Goal: Task Accomplishment & Management: Complete application form

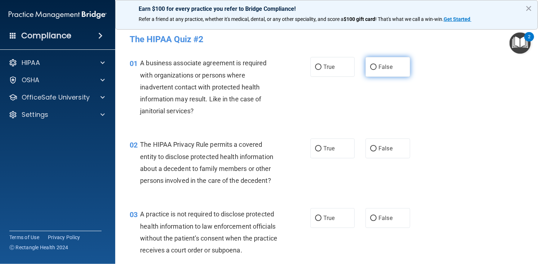
click at [379, 64] on span "False" at bounding box center [386, 66] width 14 height 7
click at [377, 64] on input "False" at bounding box center [373, 66] width 6 height 5
radio input "true"
click at [329, 155] on label "True" at bounding box center [333, 148] width 44 height 20
click at [322, 151] on input "True" at bounding box center [318, 148] width 6 height 5
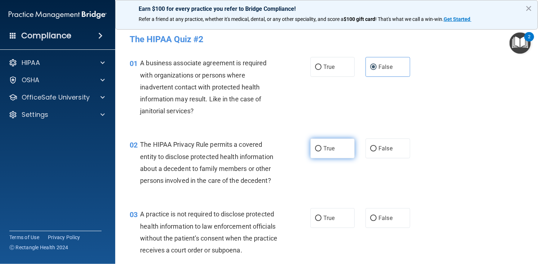
radio input "true"
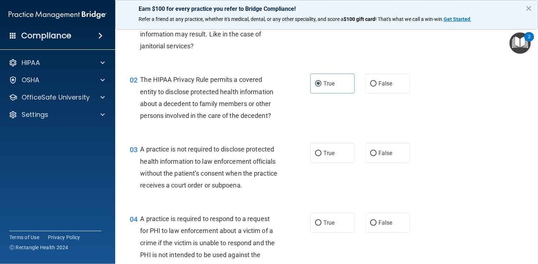
scroll to position [72, 0]
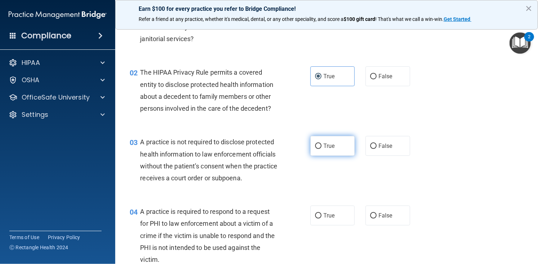
click at [335, 143] on label "True" at bounding box center [333, 146] width 44 height 20
click at [322, 143] on input "True" at bounding box center [318, 145] width 6 height 5
radio input "true"
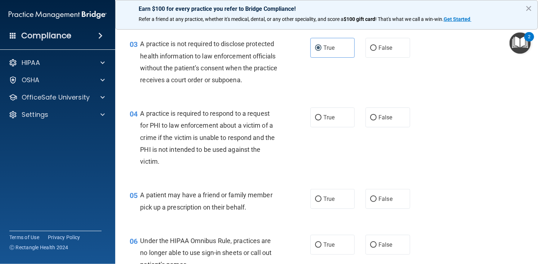
scroll to position [173, 0]
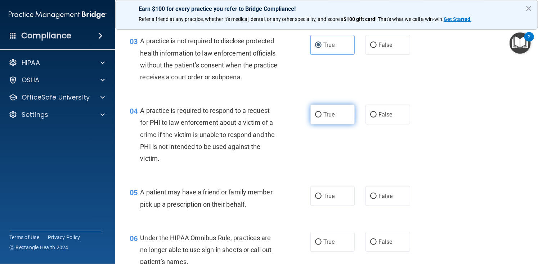
click at [336, 124] on label "True" at bounding box center [333, 114] width 44 height 20
click at [322, 117] on input "True" at bounding box center [318, 114] width 6 height 5
radio input "true"
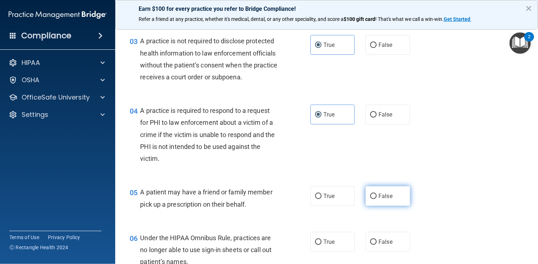
click at [366, 200] on label "False" at bounding box center [388, 196] width 44 height 20
click at [370, 199] on input "False" at bounding box center [373, 195] width 6 height 5
radio input "true"
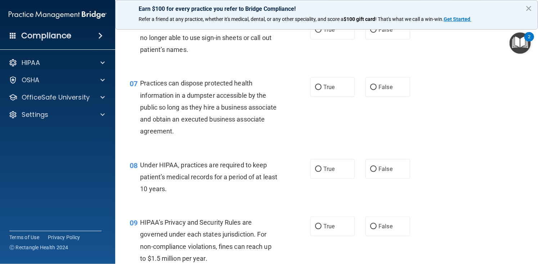
scroll to position [389, 0]
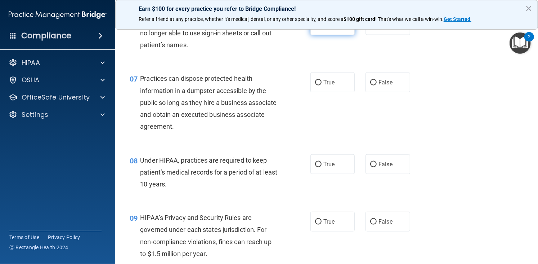
click at [320, 35] on label "True" at bounding box center [333, 25] width 44 height 20
click at [320, 28] on input "True" at bounding box center [318, 25] width 6 height 5
radio input "true"
click at [373, 35] on label "False" at bounding box center [388, 25] width 44 height 20
click at [373, 28] on input "False" at bounding box center [373, 25] width 6 height 5
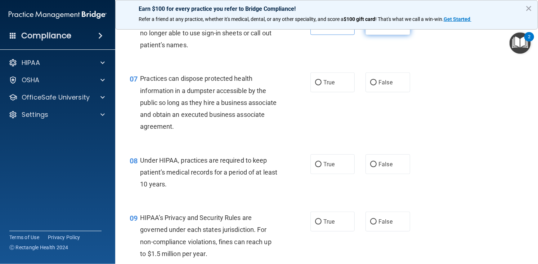
radio input "true"
radio input "false"
click at [389, 90] on label "False" at bounding box center [388, 82] width 44 height 20
click at [377, 85] on input "False" at bounding box center [373, 82] width 6 height 5
radio input "true"
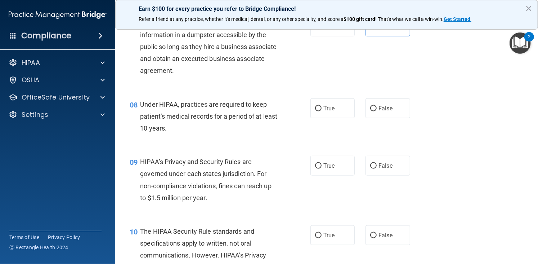
scroll to position [461, 0]
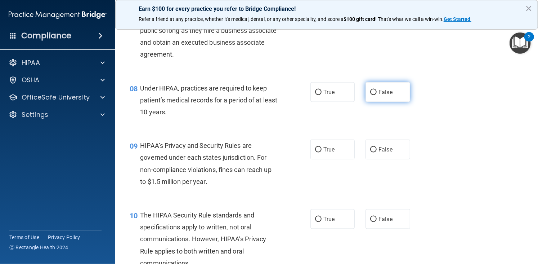
click at [370, 95] on input "False" at bounding box center [373, 92] width 6 height 5
radio input "true"
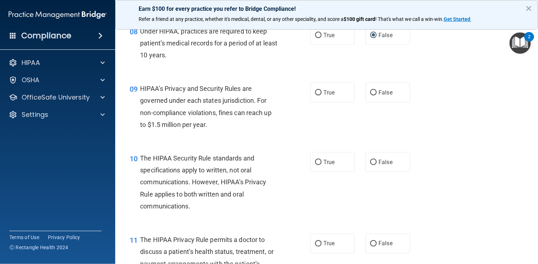
scroll to position [519, 0]
click at [320, 99] on label "True" at bounding box center [333, 92] width 44 height 20
click at [320, 95] on input "True" at bounding box center [318, 91] width 6 height 5
radio input "true"
click at [332, 171] on label "True" at bounding box center [333, 161] width 44 height 20
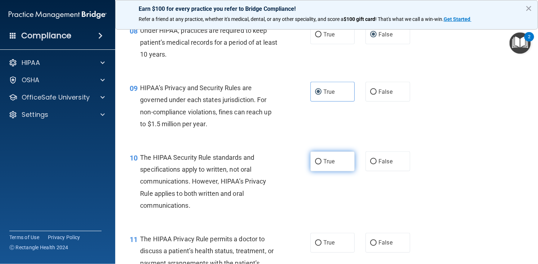
click at [322, 164] on input "True" at bounding box center [318, 161] width 6 height 5
radio input "true"
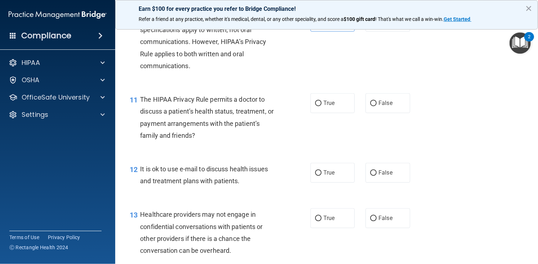
scroll to position [678, 0]
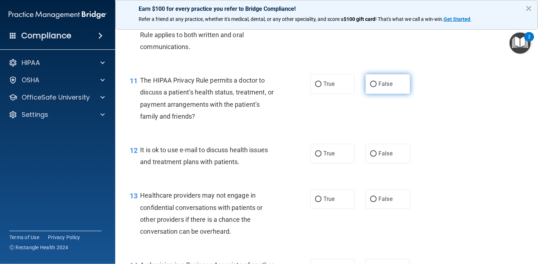
click at [379, 88] on span "False" at bounding box center [386, 84] width 14 height 7
click at [376, 87] on input "False" at bounding box center [373, 84] width 6 height 5
radio input "true"
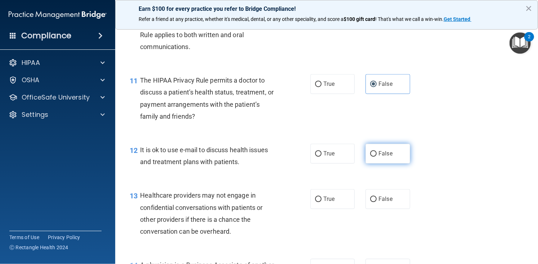
click at [366, 164] on label "False" at bounding box center [388, 154] width 44 height 20
click at [370, 157] on input "False" at bounding box center [373, 153] width 6 height 5
radio input "true"
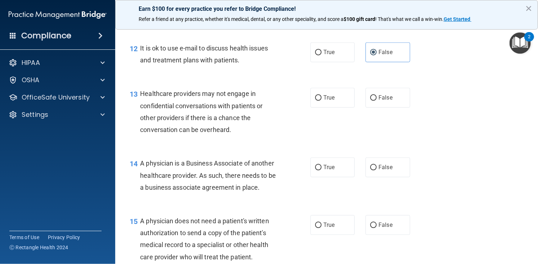
scroll to position [793, 0]
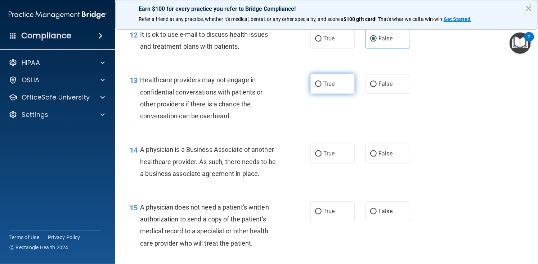
click at [348, 94] on label "True" at bounding box center [333, 84] width 44 height 20
click at [322, 87] on input "True" at bounding box center [318, 83] width 6 height 5
radio input "true"
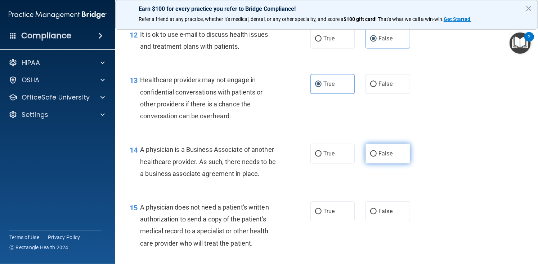
click at [379, 163] on label "False" at bounding box center [388, 153] width 44 height 20
click at [377, 156] on input "False" at bounding box center [373, 153] width 6 height 5
radio input "true"
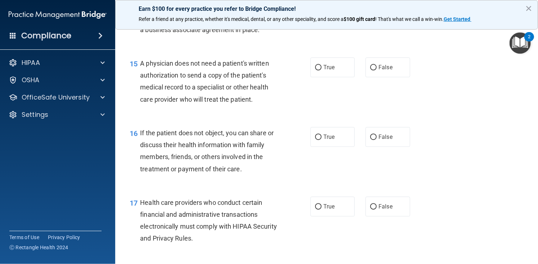
scroll to position [937, 0]
click at [370, 70] on input "False" at bounding box center [373, 66] width 6 height 5
radio input "true"
click at [331, 140] on span "True" at bounding box center [328, 136] width 11 height 7
click at [322, 139] on input "True" at bounding box center [318, 136] width 6 height 5
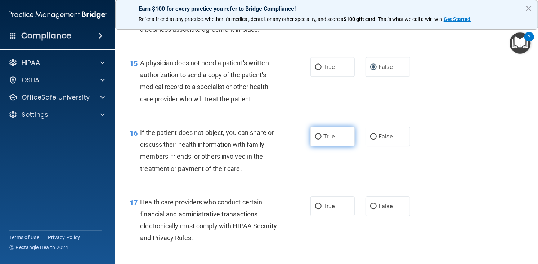
radio input "true"
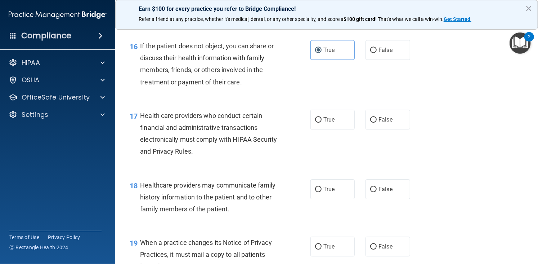
scroll to position [1028, 0]
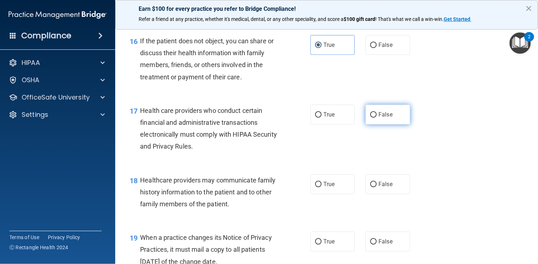
click at [370, 117] on input "False" at bounding box center [373, 114] width 6 height 5
radio input "true"
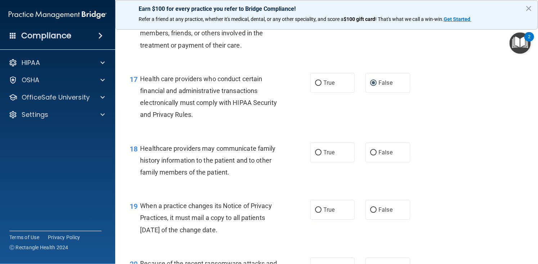
scroll to position [1072, 0]
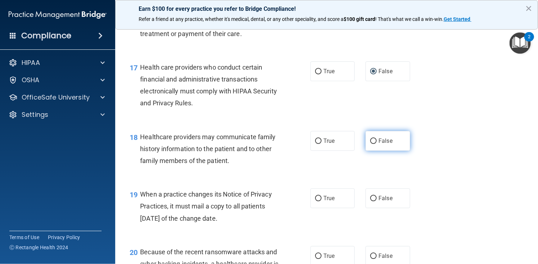
click at [371, 151] on label "False" at bounding box center [388, 141] width 44 height 20
click at [371, 144] on input "False" at bounding box center [373, 140] width 6 height 5
radio input "true"
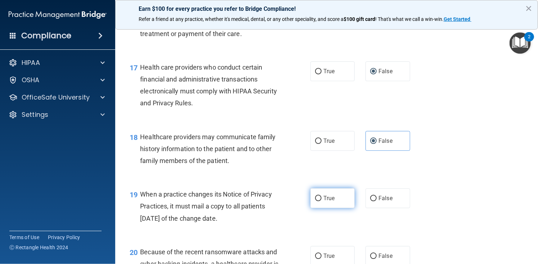
click at [331, 203] on label "True" at bounding box center [333, 198] width 44 height 20
click at [322, 201] on input "True" at bounding box center [318, 198] width 6 height 5
radio input "true"
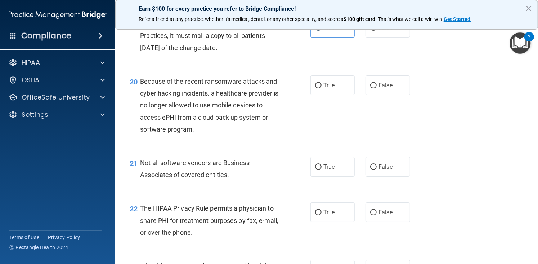
scroll to position [1263, 0]
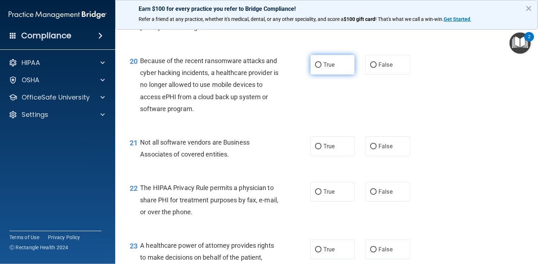
click at [341, 75] on label "True" at bounding box center [333, 65] width 44 height 20
click at [322, 68] on input "True" at bounding box center [318, 64] width 6 height 5
radio input "true"
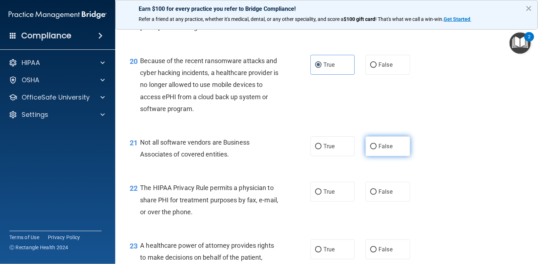
click at [398, 156] on label "False" at bounding box center [388, 146] width 44 height 20
click at [377, 149] on input "False" at bounding box center [373, 146] width 6 height 5
radio input "true"
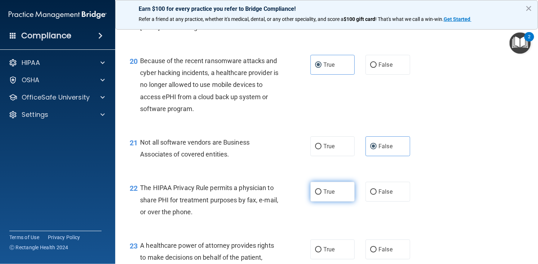
click at [338, 201] on label "True" at bounding box center [333, 192] width 44 height 20
click at [322, 195] on input "True" at bounding box center [318, 191] width 6 height 5
radio input "true"
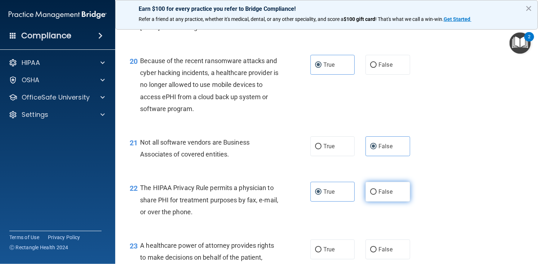
click at [381, 195] on span "False" at bounding box center [386, 191] width 14 height 7
click at [377, 195] on input "False" at bounding box center [373, 191] width 6 height 5
radio input "true"
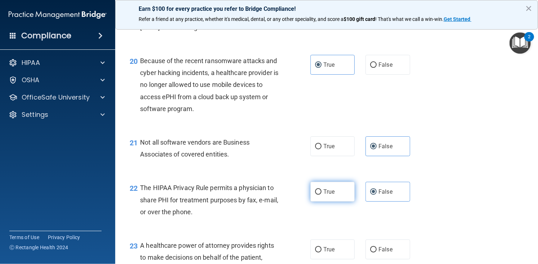
click at [335, 196] on label "True" at bounding box center [333, 192] width 44 height 20
click at [322, 195] on input "True" at bounding box center [318, 191] width 6 height 5
radio input "true"
radio input "false"
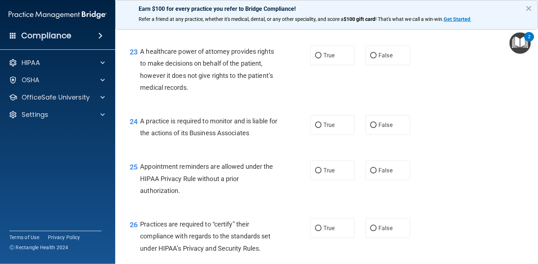
scroll to position [1410, 0]
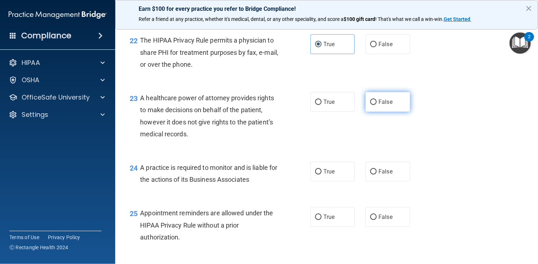
click at [391, 109] on label "False" at bounding box center [388, 102] width 44 height 20
click at [377, 105] on input "False" at bounding box center [373, 101] width 6 height 5
radio input "true"
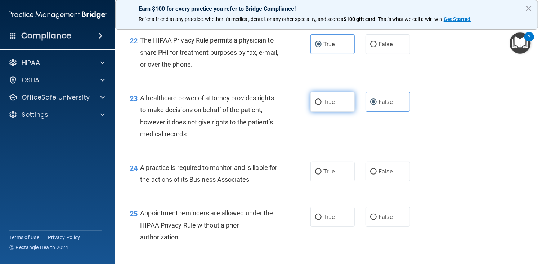
click at [325, 105] on span "True" at bounding box center [328, 101] width 11 height 7
click at [322, 105] on input "True" at bounding box center [318, 101] width 6 height 5
radio input "true"
radio input "false"
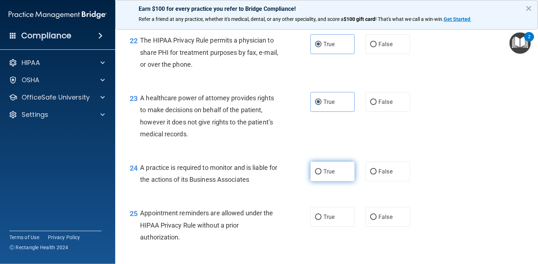
click at [347, 181] on label "True" at bounding box center [333, 171] width 44 height 20
click at [322, 174] on input "True" at bounding box center [318, 171] width 6 height 5
radio input "true"
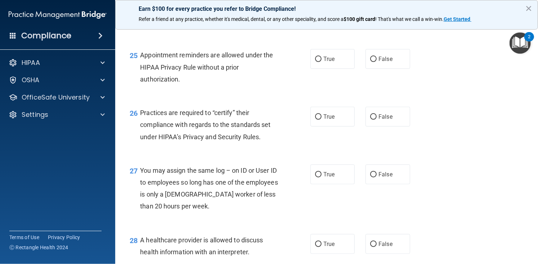
scroll to position [1560, 0]
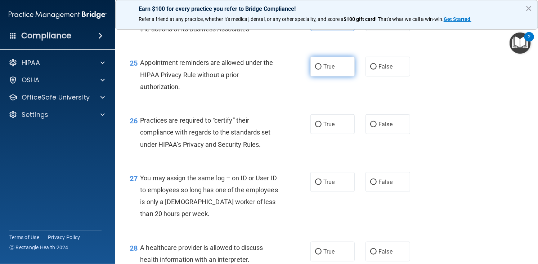
click at [325, 70] on span "True" at bounding box center [328, 66] width 11 height 7
click at [322, 70] on input "True" at bounding box center [318, 66] width 6 height 5
radio input "true"
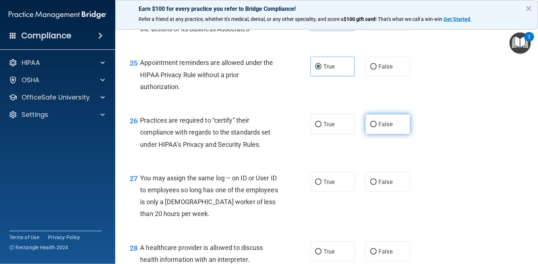
click at [371, 134] on label "False" at bounding box center [388, 124] width 44 height 20
click at [371, 127] on input "False" at bounding box center [373, 124] width 6 height 5
radio input "true"
click at [371, 185] on input "False" at bounding box center [373, 181] width 6 height 5
radio input "true"
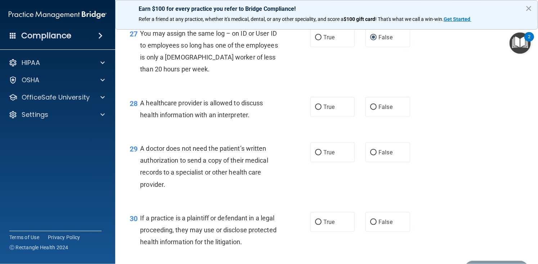
scroll to position [1707, 0]
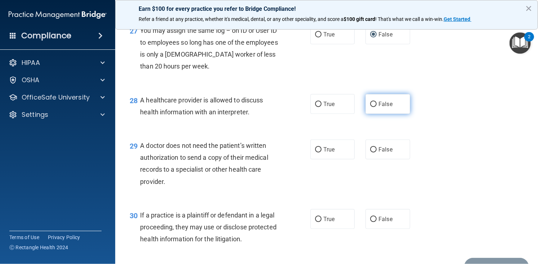
click at [372, 114] on label "False" at bounding box center [388, 104] width 44 height 20
click at [372, 107] on input "False" at bounding box center [373, 104] width 6 height 5
radio input "true"
click at [373, 152] on input "False" at bounding box center [373, 149] width 6 height 5
radio input "true"
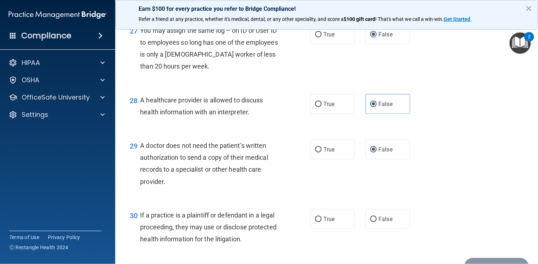
scroll to position [1760, 0]
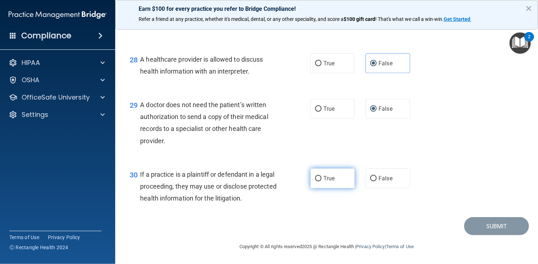
click at [316, 177] on input "True" at bounding box center [318, 178] width 6 height 5
radio input "true"
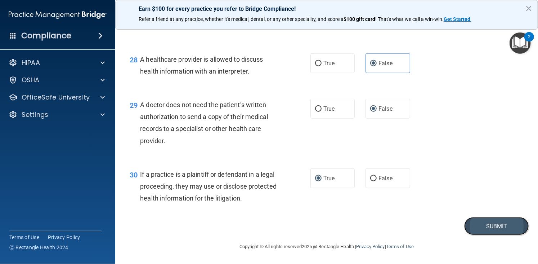
click at [494, 228] on button "Submit" at bounding box center [496, 226] width 65 height 18
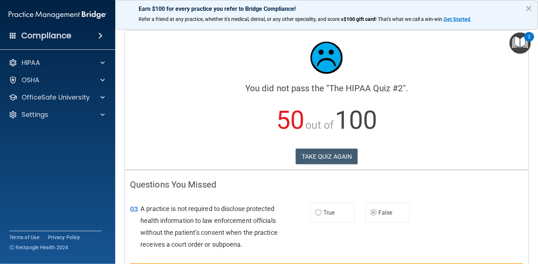
scroll to position [48, 0]
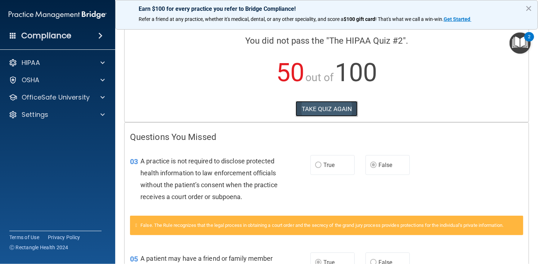
click at [313, 106] on button "TAKE QUIZ AGAIN" at bounding box center [327, 109] width 62 height 16
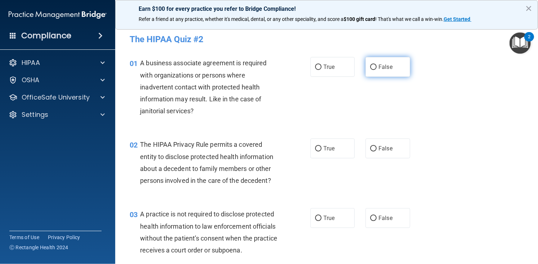
click at [379, 61] on label "False" at bounding box center [388, 67] width 44 height 20
click at [377, 64] on input "False" at bounding box center [373, 66] width 6 height 5
radio input "true"
click at [328, 157] on label "True" at bounding box center [333, 148] width 44 height 20
click at [322, 151] on input "True" at bounding box center [318, 148] width 6 height 5
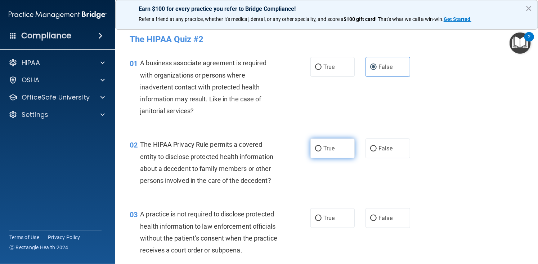
radio input "true"
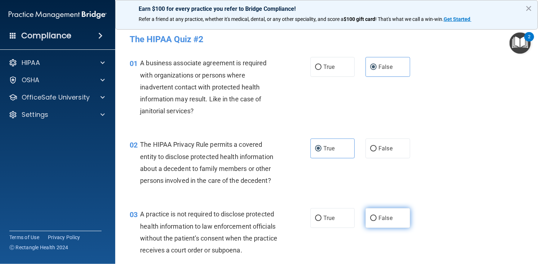
click at [379, 217] on span "False" at bounding box center [386, 217] width 14 height 7
click at [377, 217] on input "False" at bounding box center [373, 217] width 6 height 5
radio input "true"
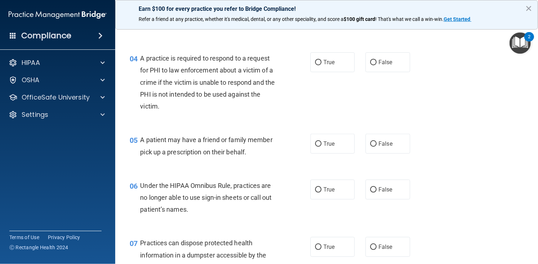
scroll to position [225, 0]
click at [326, 72] on label "True" at bounding box center [333, 62] width 44 height 20
click at [322, 65] on input "True" at bounding box center [318, 61] width 6 height 5
radio input "true"
click at [338, 153] on label "True" at bounding box center [333, 143] width 44 height 20
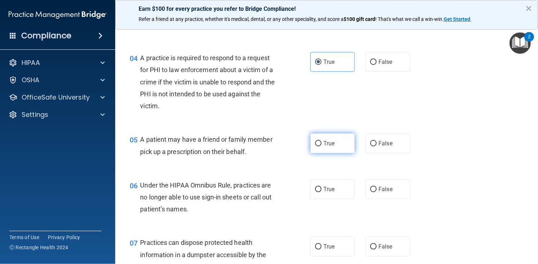
click at [322, 146] on input "True" at bounding box center [318, 143] width 6 height 5
radio input "true"
click at [382, 199] on label "False" at bounding box center [388, 189] width 44 height 20
click at [377, 192] on input "False" at bounding box center [373, 189] width 6 height 5
radio input "true"
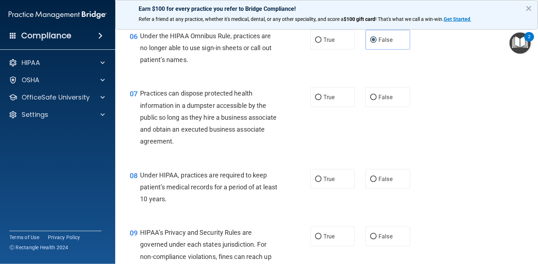
scroll to position [403, 0]
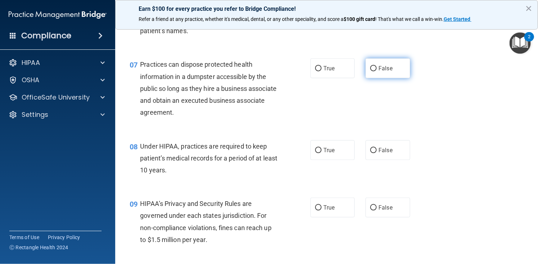
click at [372, 71] on input "False" at bounding box center [373, 68] width 6 height 5
radio input "true"
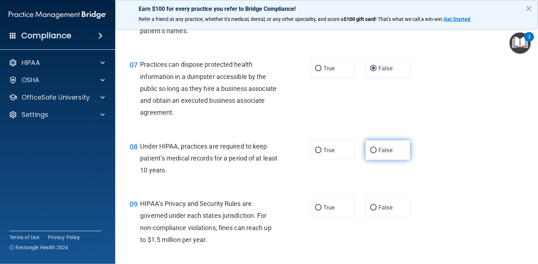
click at [379, 153] on span "False" at bounding box center [386, 150] width 14 height 7
click at [377, 153] on input "False" at bounding box center [373, 150] width 6 height 5
radio input "true"
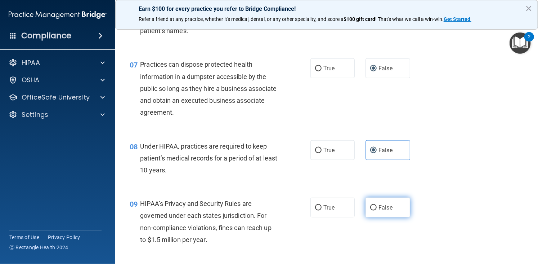
click at [394, 217] on label "False" at bounding box center [388, 207] width 44 height 20
click at [377, 210] on input "False" at bounding box center [373, 207] width 6 height 5
radio input "true"
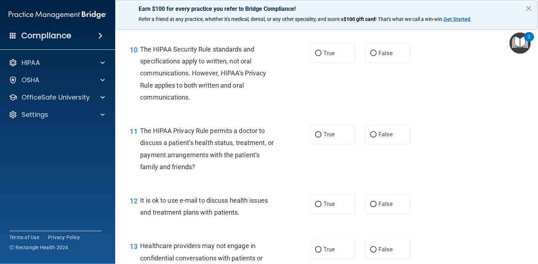
scroll to position [634, 0]
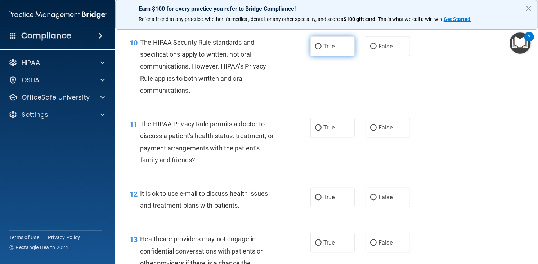
click at [325, 50] on span "True" at bounding box center [328, 46] width 11 height 7
click at [322, 49] on input "True" at bounding box center [318, 46] width 6 height 5
radio input "true"
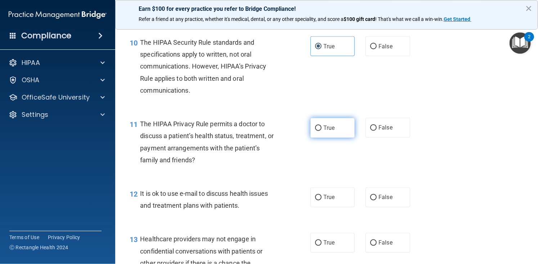
click at [320, 138] on label "True" at bounding box center [333, 128] width 44 height 20
click at [320, 131] on input "True" at bounding box center [318, 127] width 6 height 5
radio input "true"
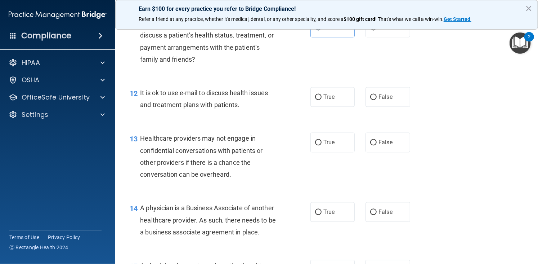
scroll to position [735, 0]
click at [315, 99] on input "True" at bounding box center [318, 96] width 6 height 5
radio input "true"
click at [382, 145] on span "False" at bounding box center [386, 141] width 14 height 7
click at [377, 145] on input "False" at bounding box center [373, 141] width 6 height 5
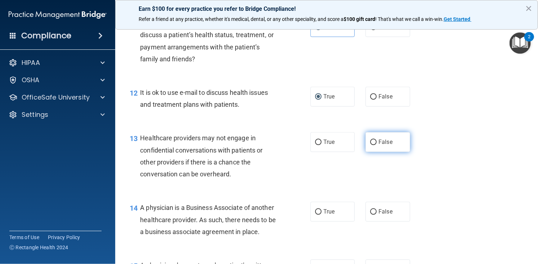
radio input "true"
click at [382, 215] on span "False" at bounding box center [386, 211] width 14 height 7
click at [377, 214] on input "False" at bounding box center [373, 211] width 6 height 5
radio input "true"
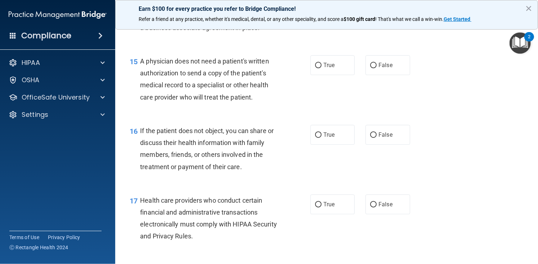
scroll to position [941, 0]
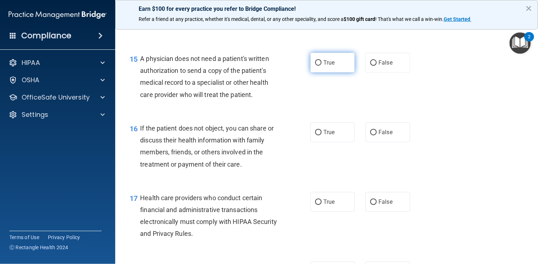
click at [313, 72] on label "True" at bounding box center [333, 63] width 44 height 20
click at [315, 66] on input "True" at bounding box center [318, 62] width 6 height 5
radio input "true"
click at [339, 140] on label "True" at bounding box center [333, 132] width 44 height 20
click at [322, 135] on input "True" at bounding box center [318, 132] width 6 height 5
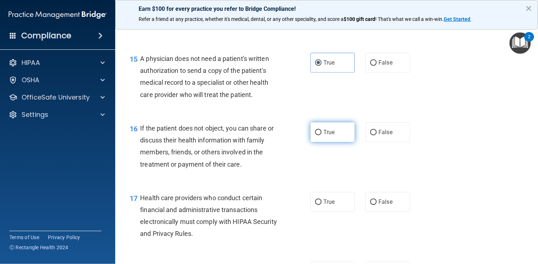
radio input "true"
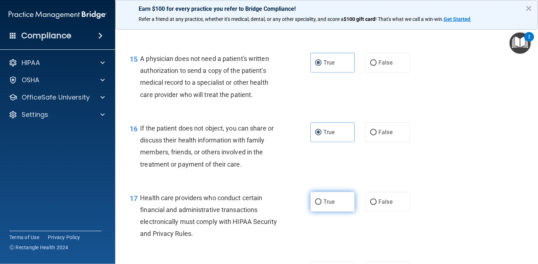
click at [339, 211] on label "True" at bounding box center [333, 202] width 44 height 20
click at [322, 205] on input "True" at bounding box center [318, 201] width 6 height 5
radio input "true"
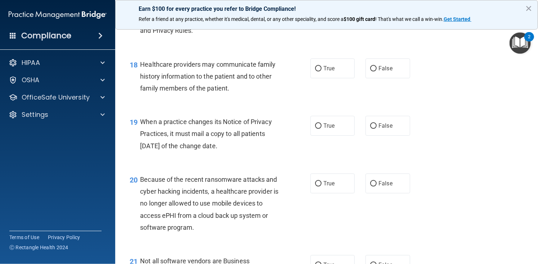
scroll to position [1153, 0]
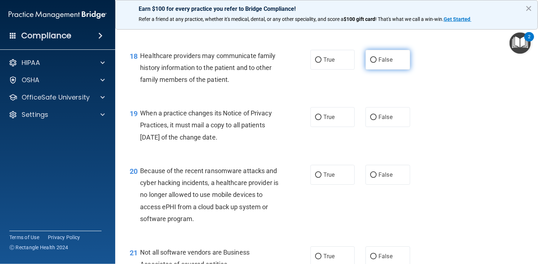
click at [375, 70] on label "False" at bounding box center [388, 60] width 44 height 20
click at [375, 63] on input "False" at bounding box center [373, 59] width 6 height 5
radio input "true"
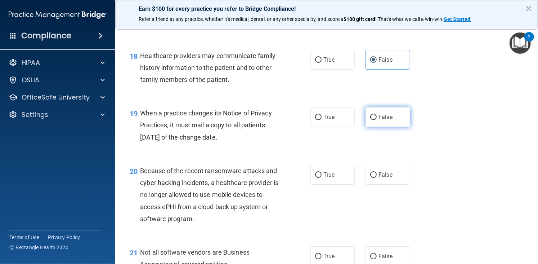
click at [379, 120] on span "False" at bounding box center [386, 116] width 14 height 7
click at [377, 120] on input "False" at bounding box center [373, 117] width 6 height 5
radio input "true"
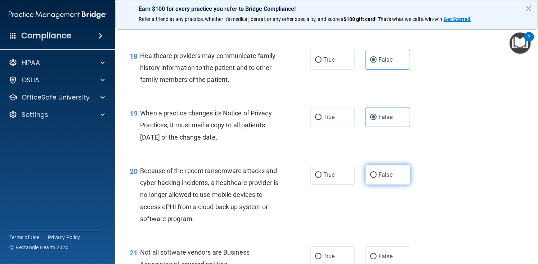
click at [387, 182] on label "False" at bounding box center [388, 175] width 44 height 20
click at [377, 178] on input "False" at bounding box center [373, 174] width 6 height 5
radio input "true"
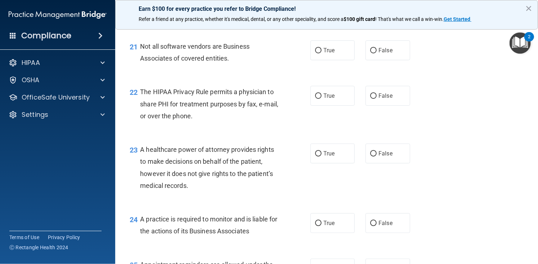
scroll to position [1369, 0]
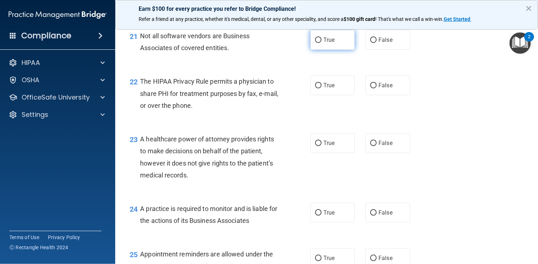
click at [315, 43] on input "True" at bounding box center [318, 39] width 6 height 5
radio input "true"
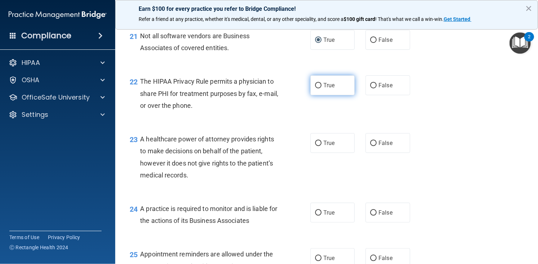
click at [325, 89] on span "True" at bounding box center [328, 85] width 11 height 7
click at [322, 88] on input "True" at bounding box center [318, 85] width 6 height 5
radio input "true"
click at [379, 146] on span "False" at bounding box center [386, 142] width 14 height 7
click at [377, 146] on input "False" at bounding box center [373, 142] width 6 height 5
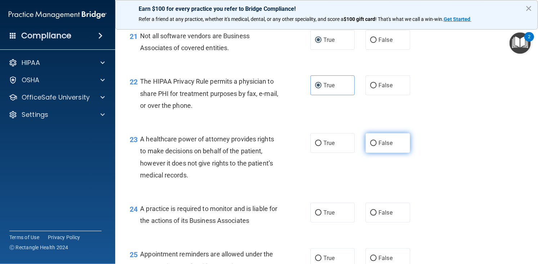
radio input "true"
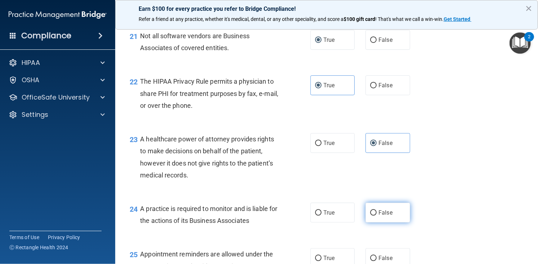
click at [394, 218] on label "False" at bounding box center [388, 212] width 44 height 20
click at [377, 215] on input "False" at bounding box center [373, 212] width 6 height 5
radio input "true"
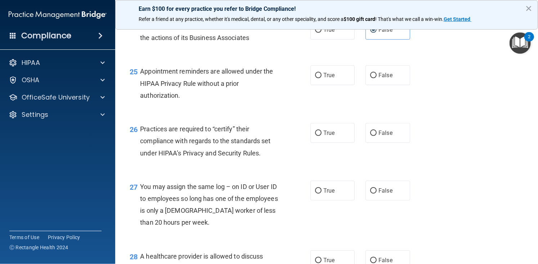
scroll to position [1556, 0]
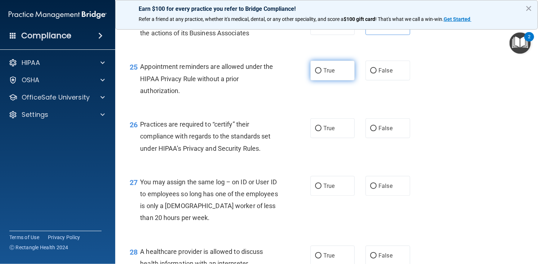
click at [321, 80] on label "True" at bounding box center [333, 71] width 44 height 20
click at [321, 73] on input "True" at bounding box center [318, 70] width 6 height 5
radio input "true"
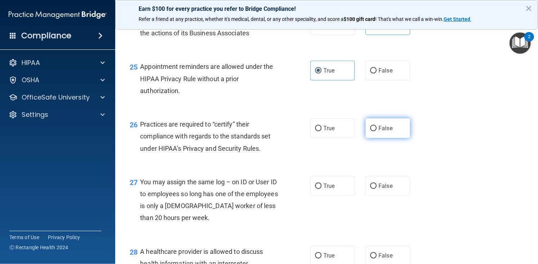
click at [383, 131] on span "False" at bounding box center [386, 128] width 14 height 7
click at [377, 131] on input "False" at bounding box center [373, 128] width 6 height 5
radio input "true"
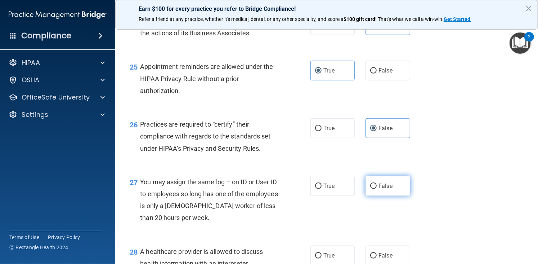
click at [395, 196] on label "False" at bounding box center [388, 186] width 44 height 20
click at [377, 189] on input "False" at bounding box center [373, 185] width 6 height 5
radio input "true"
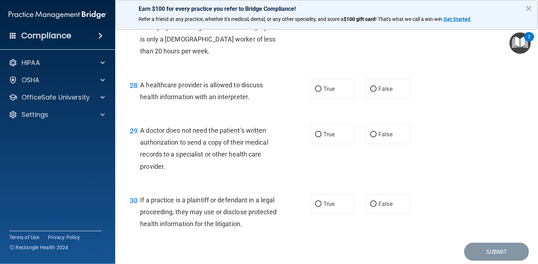
scroll to position [1729, 0]
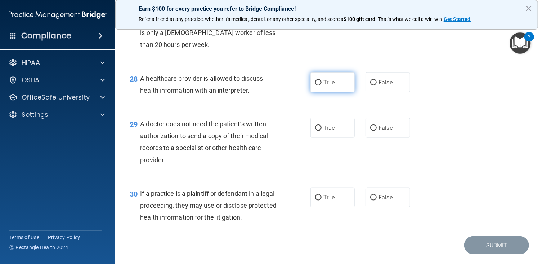
click at [316, 85] on input "True" at bounding box center [318, 82] width 6 height 5
radio input "true"
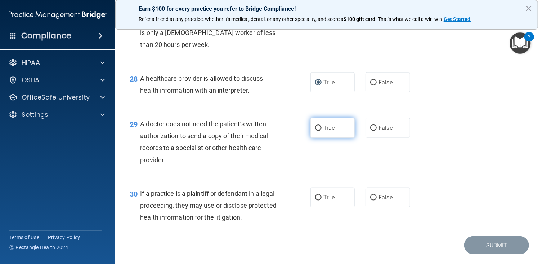
click at [340, 138] on label "True" at bounding box center [333, 128] width 44 height 20
click at [322, 131] on input "True" at bounding box center [318, 127] width 6 height 5
radio input "true"
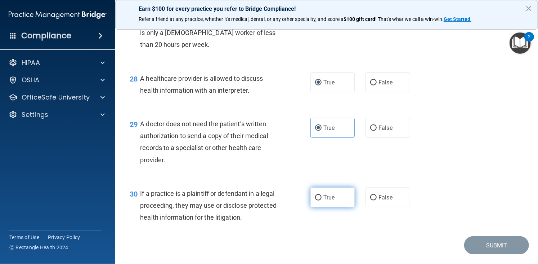
click at [326, 204] on label "True" at bounding box center [333, 197] width 44 height 20
click at [322, 200] on input "True" at bounding box center [318, 197] width 6 height 5
radio input "true"
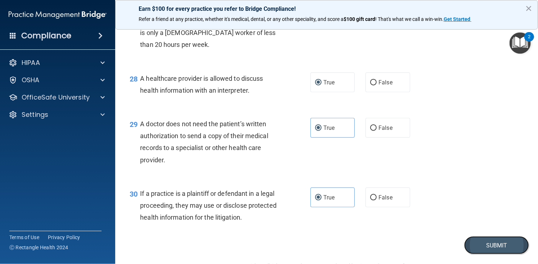
click at [477, 254] on button "Submit" at bounding box center [496, 245] width 65 height 18
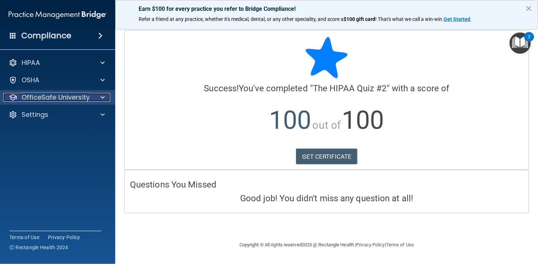
click at [59, 99] on p "OfficeSafe University" at bounding box center [56, 97] width 68 height 9
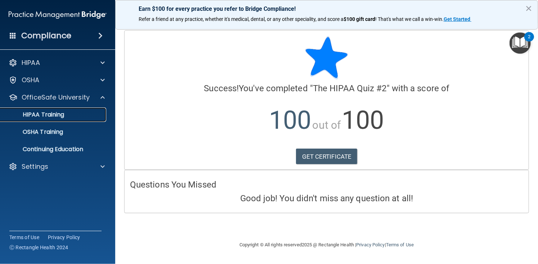
click at [56, 112] on p "HIPAA Training" at bounding box center [34, 114] width 59 height 7
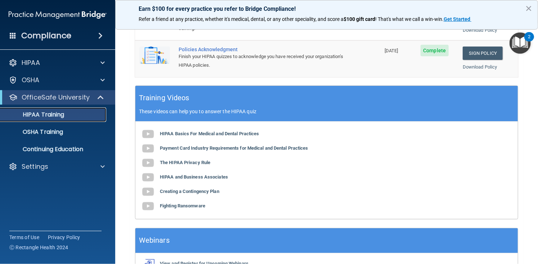
scroll to position [277, 0]
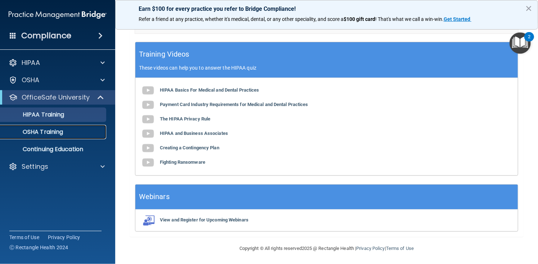
click at [26, 129] on p "OSHA Training" at bounding box center [34, 131] width 58 height 7
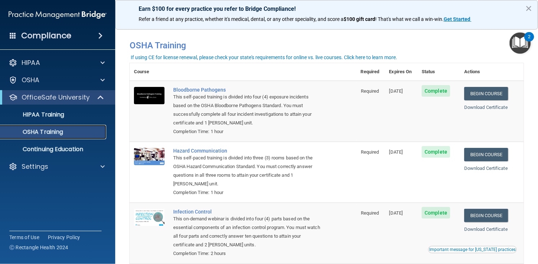
scroll to position [90, 0]
